Goal: Information Seeking & Learning: Learn about a topic

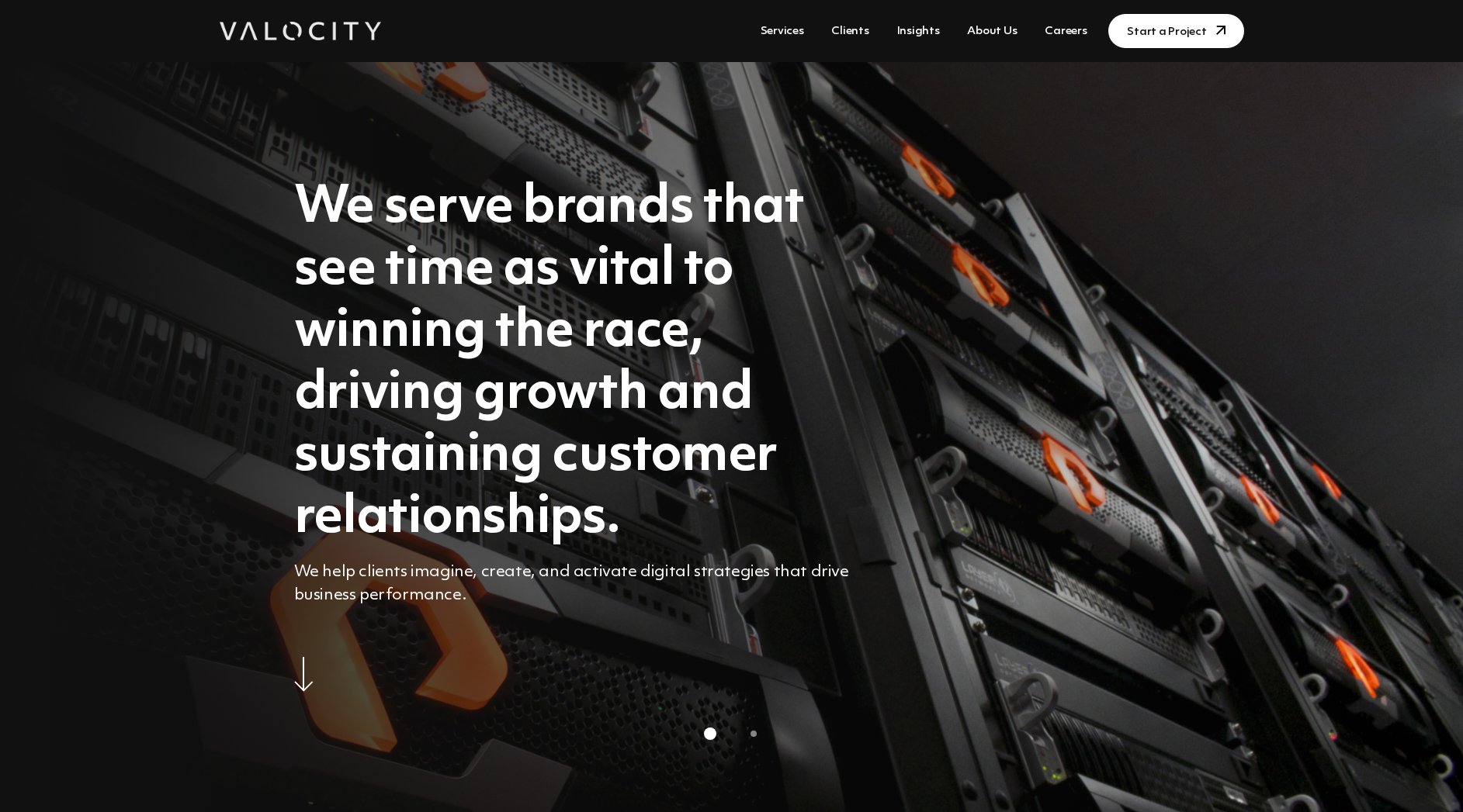
click at [850, 31] on link "Clients" at bounding box center [849, 31] width 50 height 29
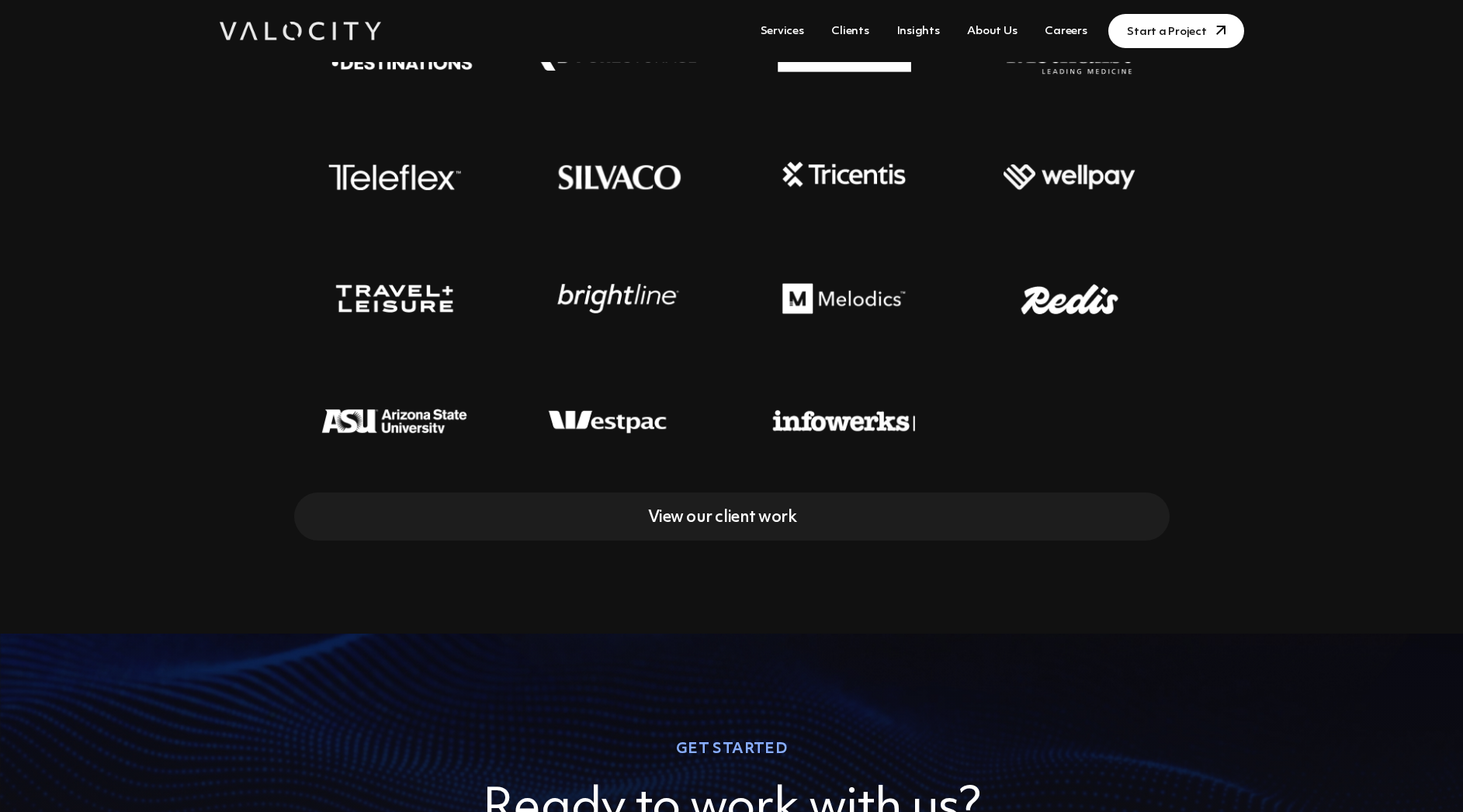
scroll to position [695, 0]
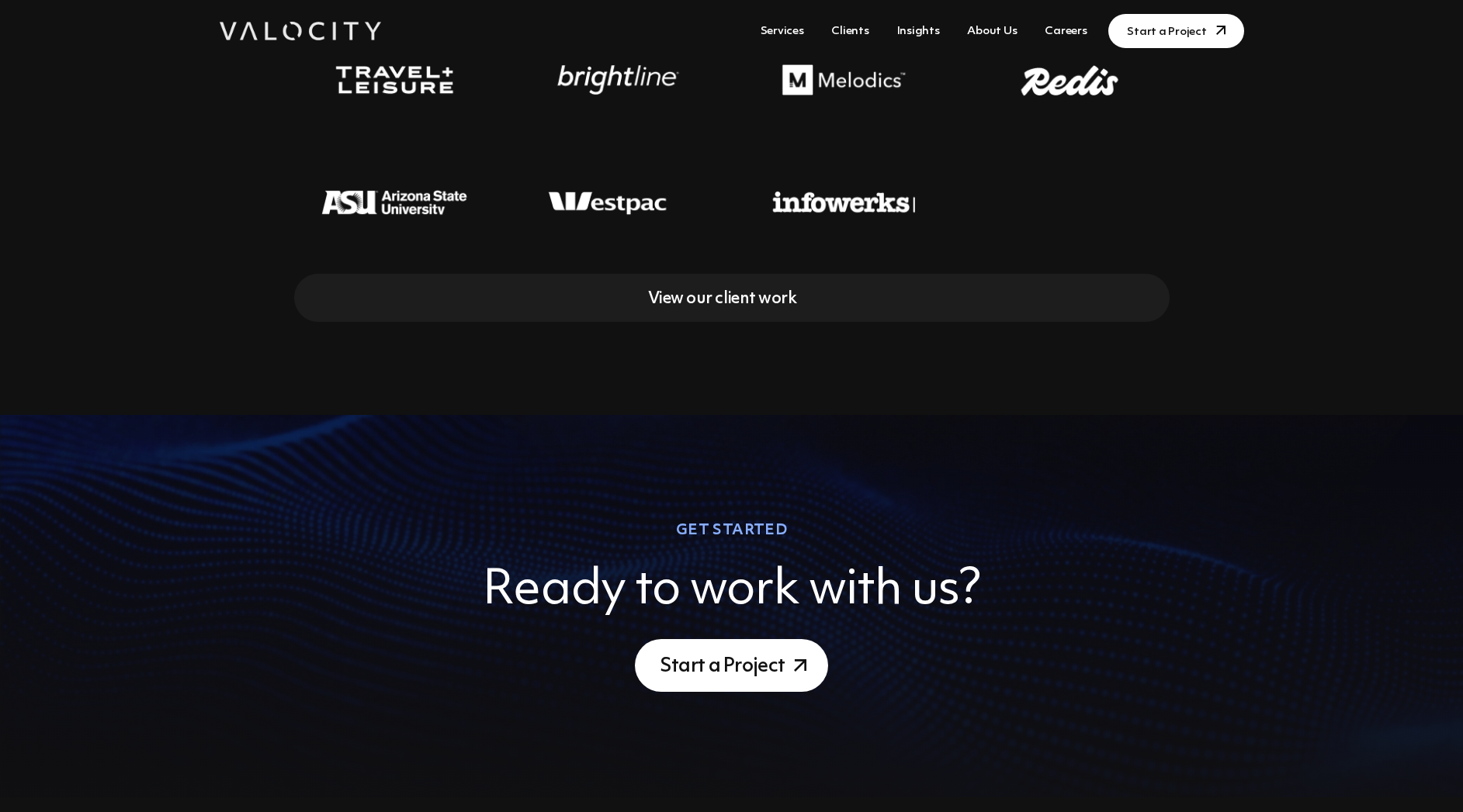
click at [1068, 24] on link "Careers" at bounding box center [1065, 31] width 55 height 29
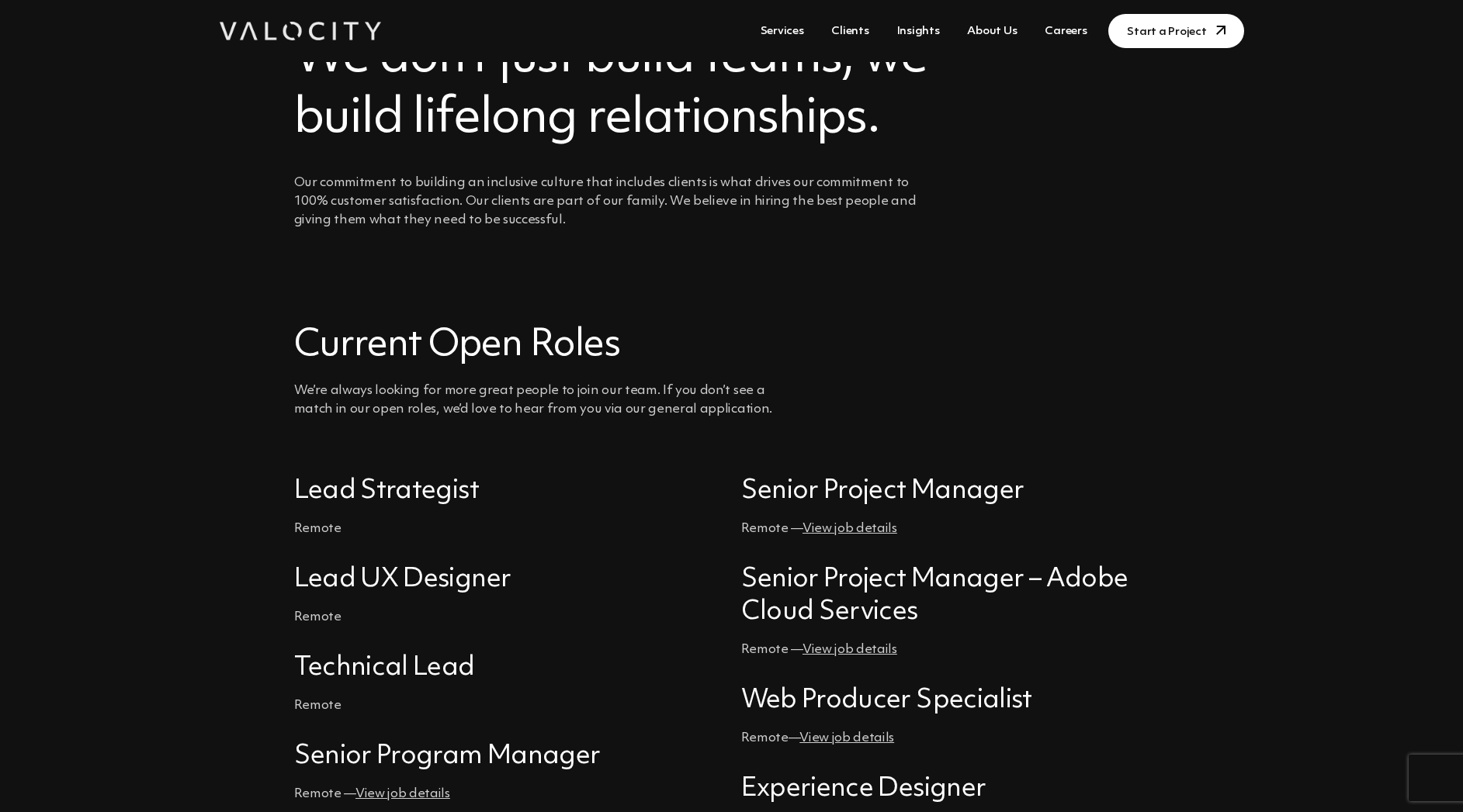
scroll to position [214, 0]
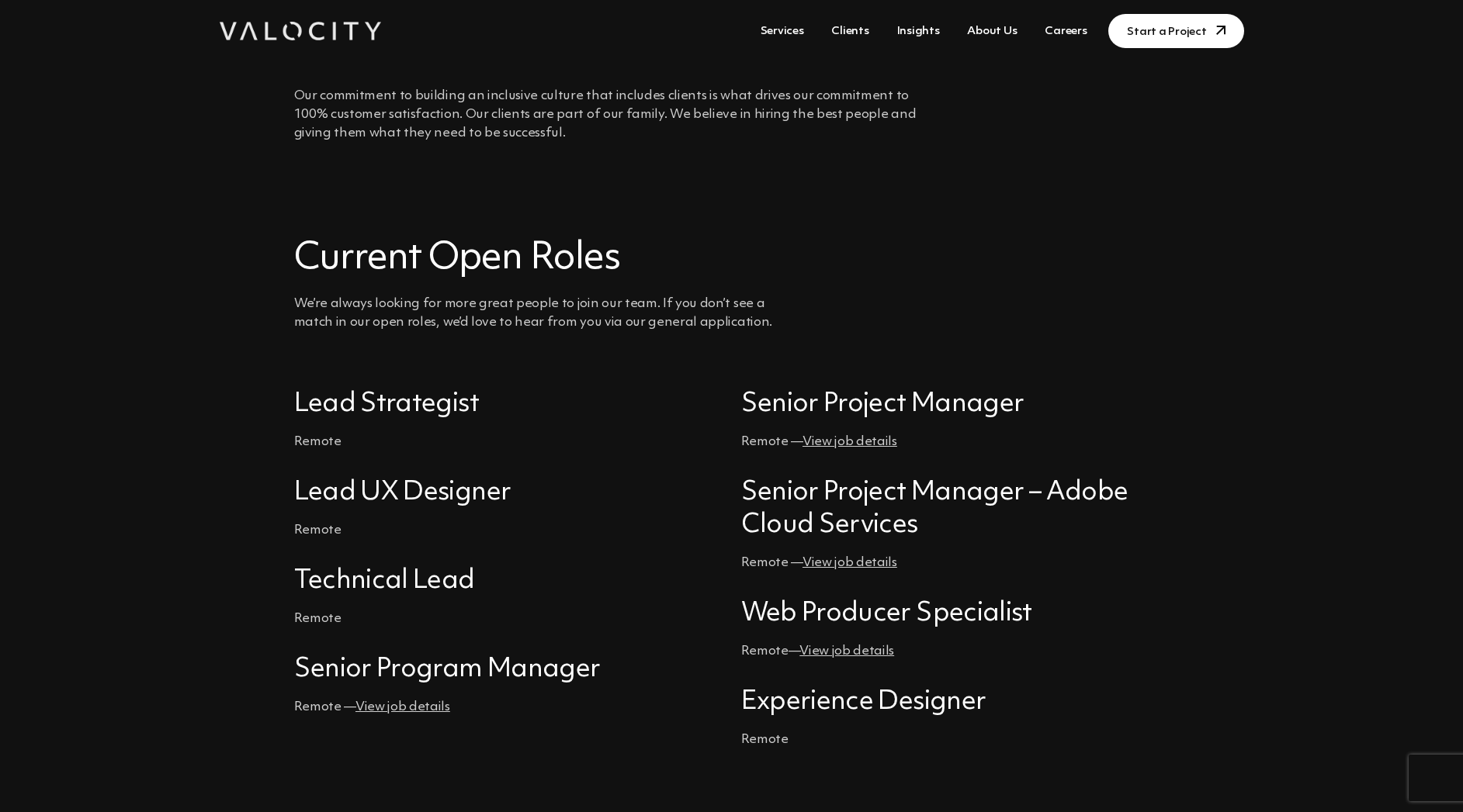
click at [827, 438] on link "View job details" at bounding box center [849, 442] width 95 height 13
